Goal: Task Accomplishment & Management: Complete application form

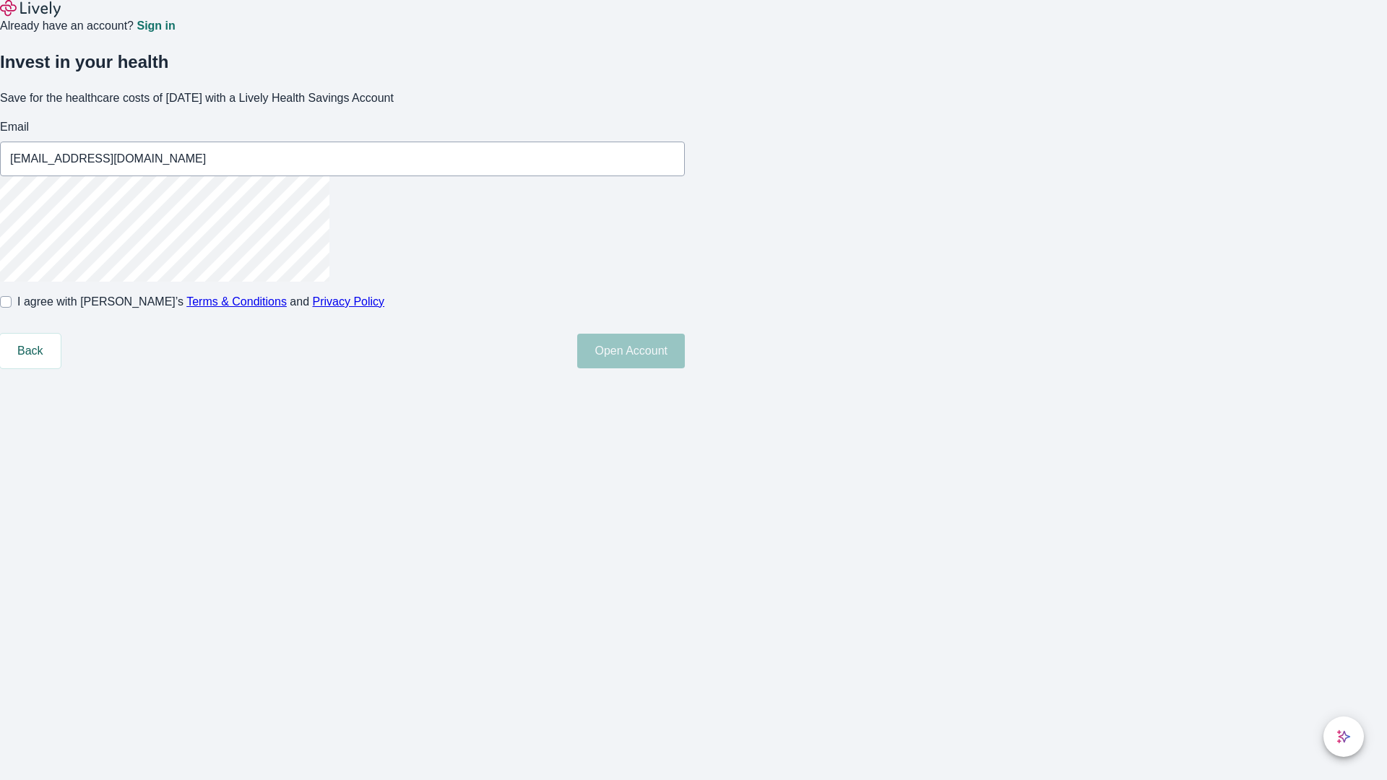
click at [12, 308] on input "I agree with Lively’s Terms & Conditions and Privacy Policy" at bounding box center [6, 302] width 12 height 12
checkbox input "true"
click at [685, 368] on button "Open Account" at bounding box center [631, 351] width 108 height 35
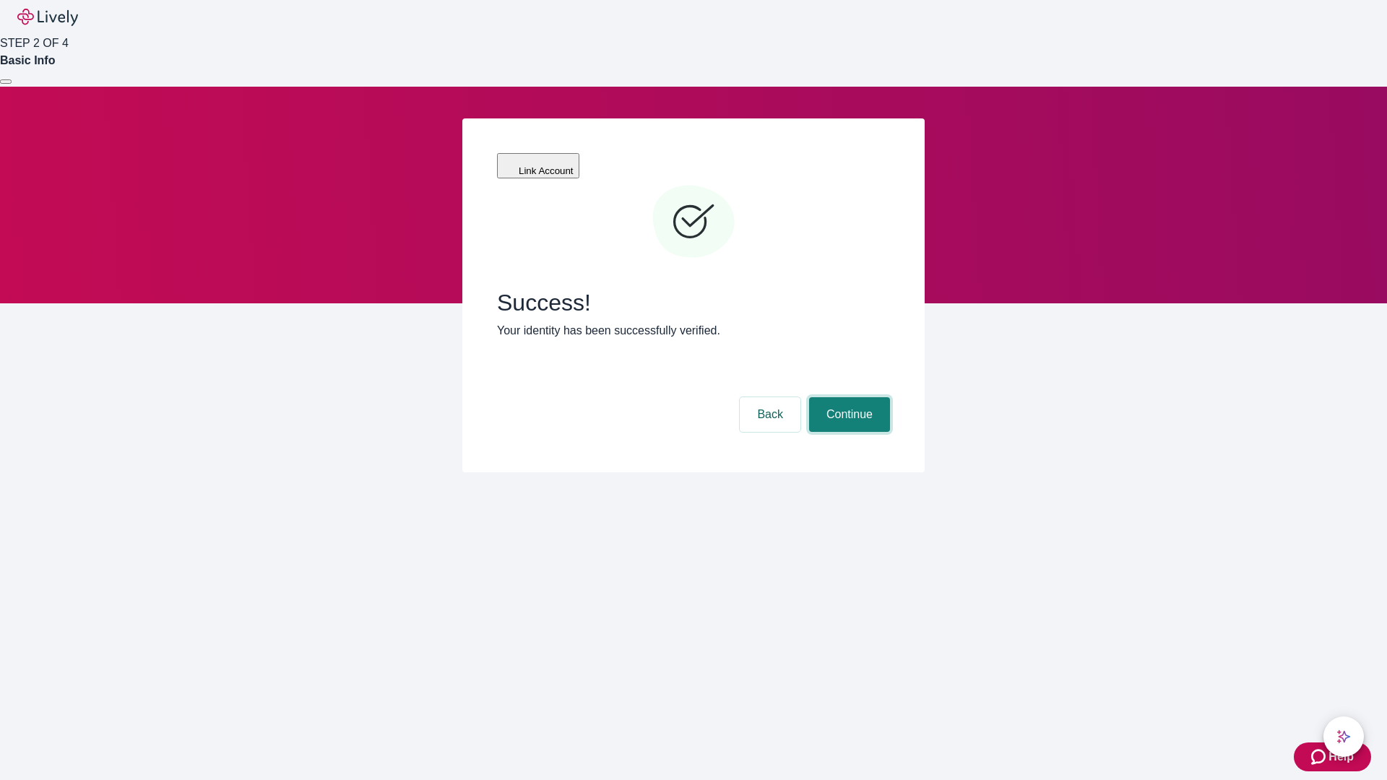
click at [847, 397] on button "Continue" at bounding box center [849, 414] width 81 height 35
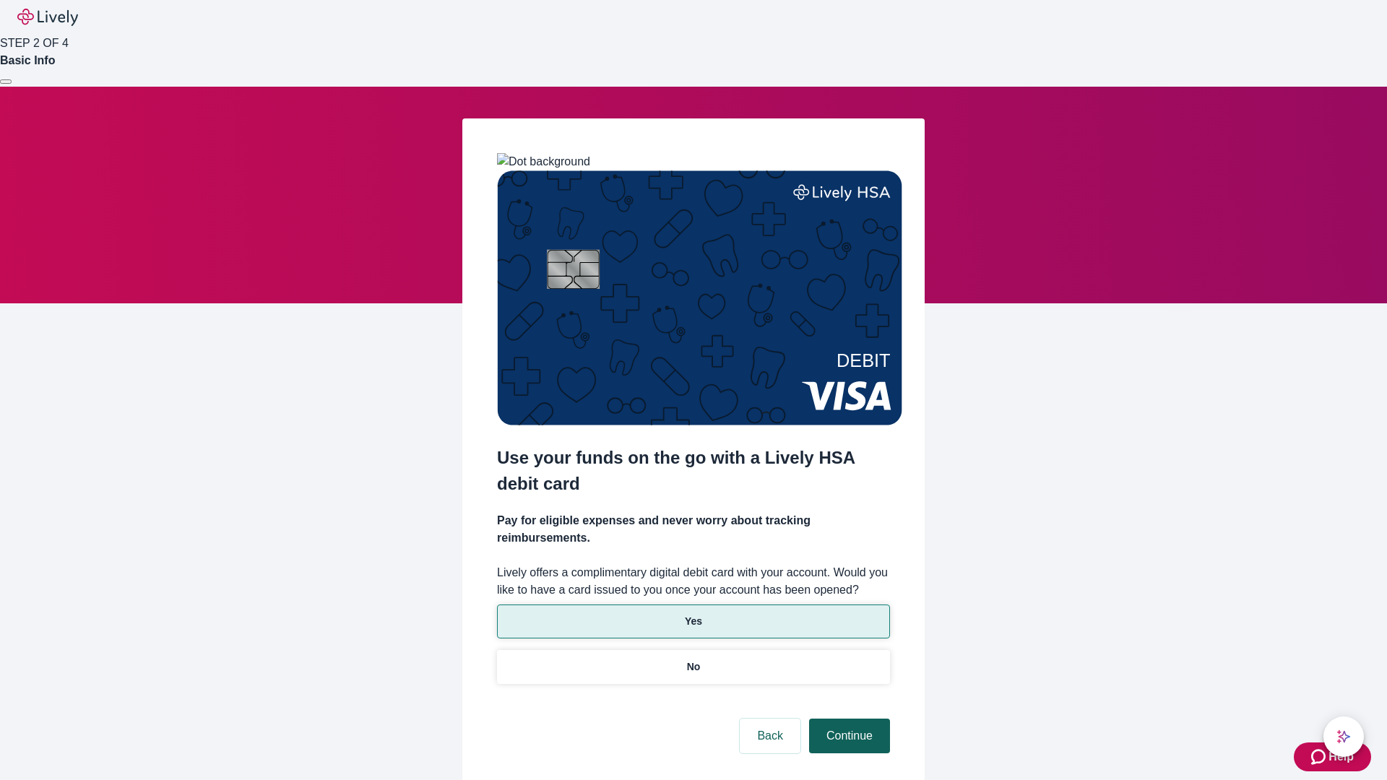
click at [693, 660] on p "No" at bounding box center [694, 667] width 14 height 15
click at [847, 719] on button "Continue" at bounding box center [849, 736] width 81 height 35
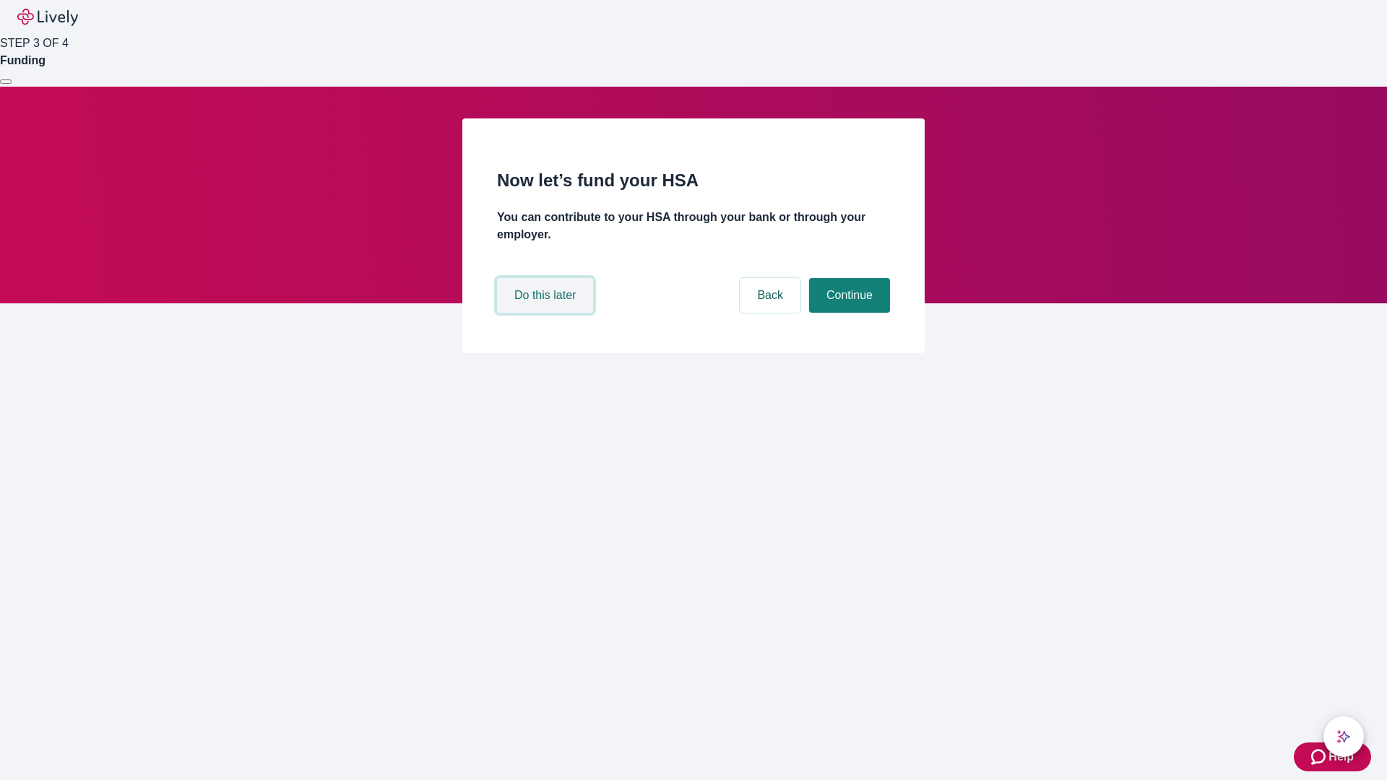
click at [547, 313] on button "Do this later" at bounding box center [545, 295] width 96 height 35
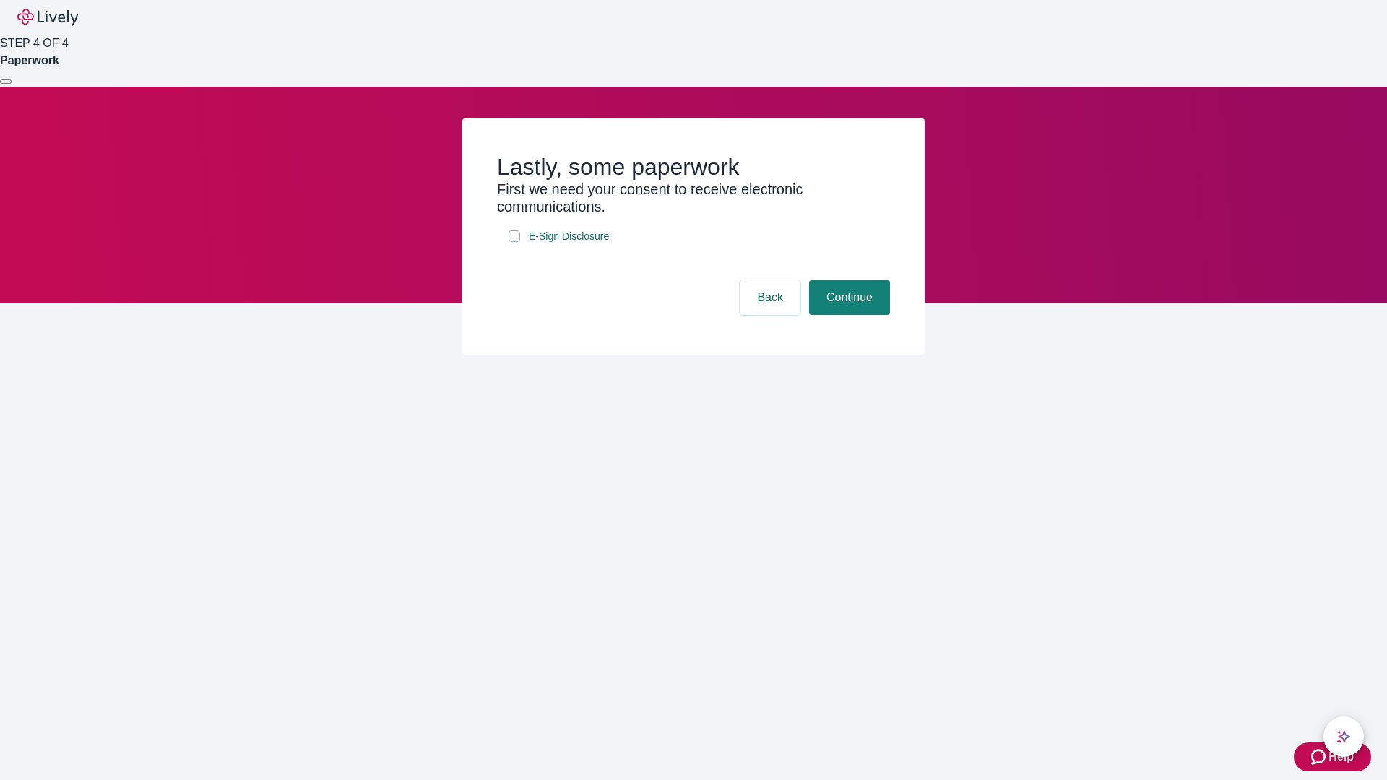
click at [514, 242] on input "E-Sign Disclosure" at bounding box center [515, 236] width 12 height 12
checkbox input "true"
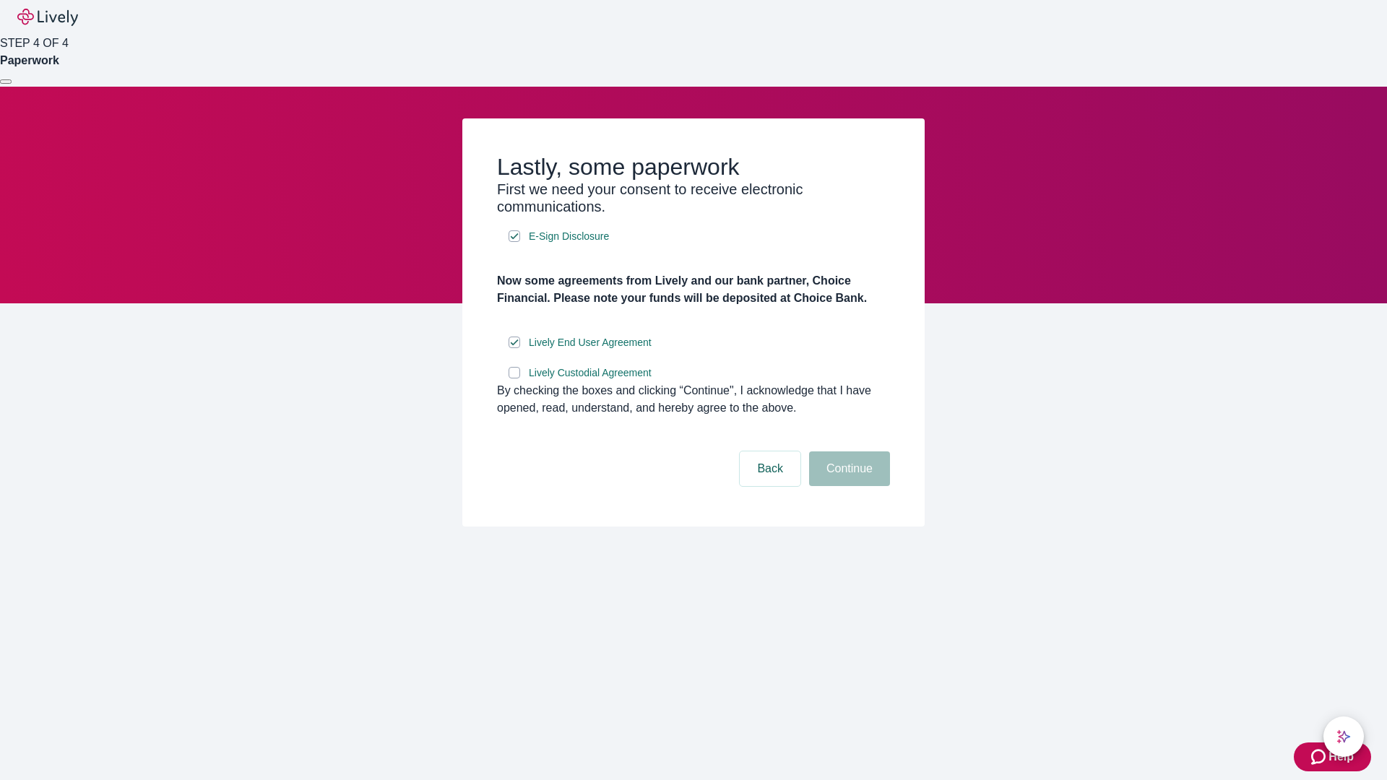
click at [514, 379] on input "Lively Custodial Agreement" at bounding box center [515, 373] width 12 height 12
checkbox input "true"
click at [847, 486] on button "Continue" at bounding box center [849, 468] width 81 height 35
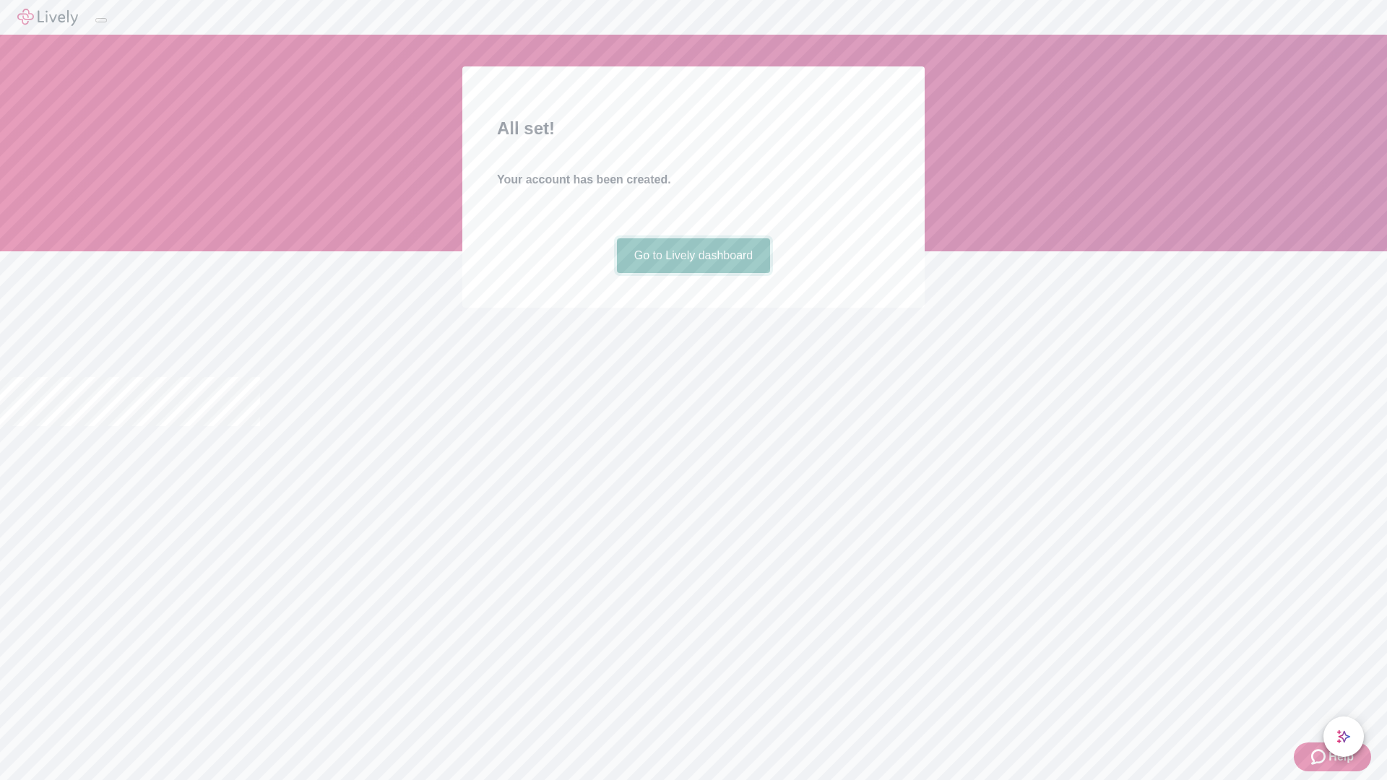
click at [693, 273] on link "Go to Lively dashboard" at bounding box center [694, 255] width 154 height 35
